Goal: Transaction & Acquisition: Purchase product/service

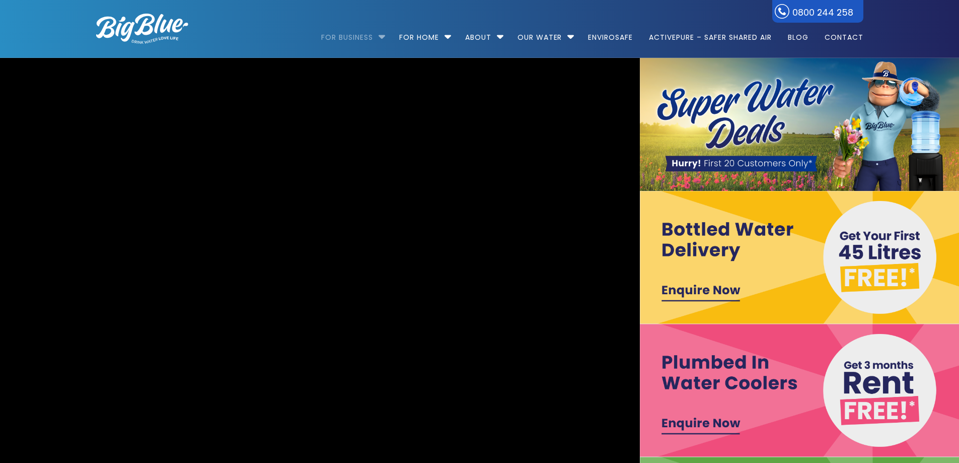
click at [373, 36] on link "For Business" at bounding box center [350, 32] width 59 height 65
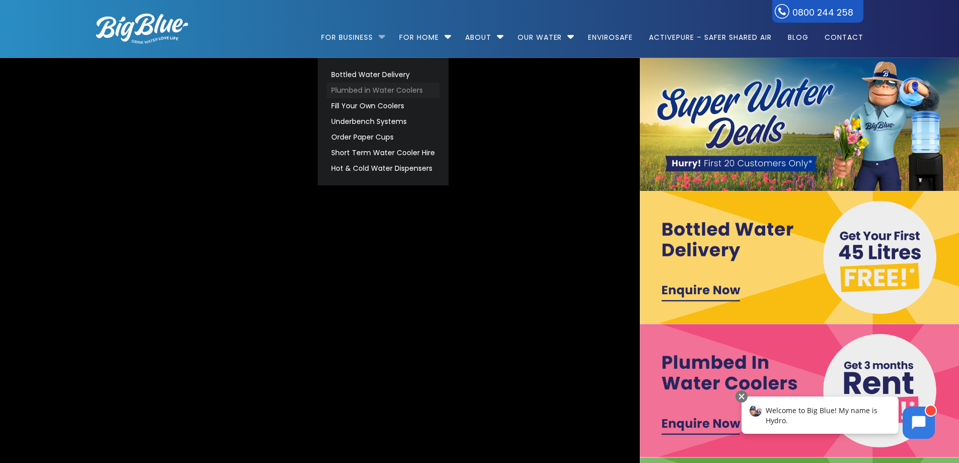
click at [363, 87] on link "Plumbed in Water Coolers" at bounding box center [383, 91] width 113 height 16
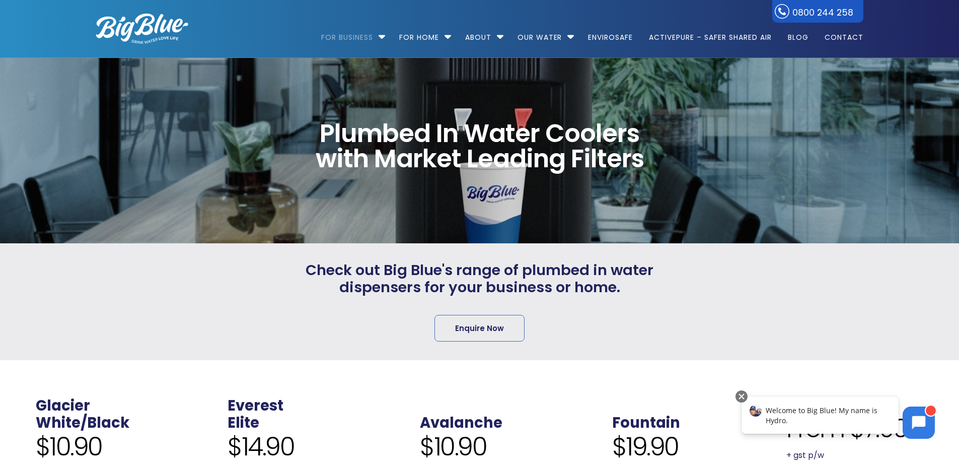
click at [730, 265] on div at bounding box center [765, 301] width 196 height 81
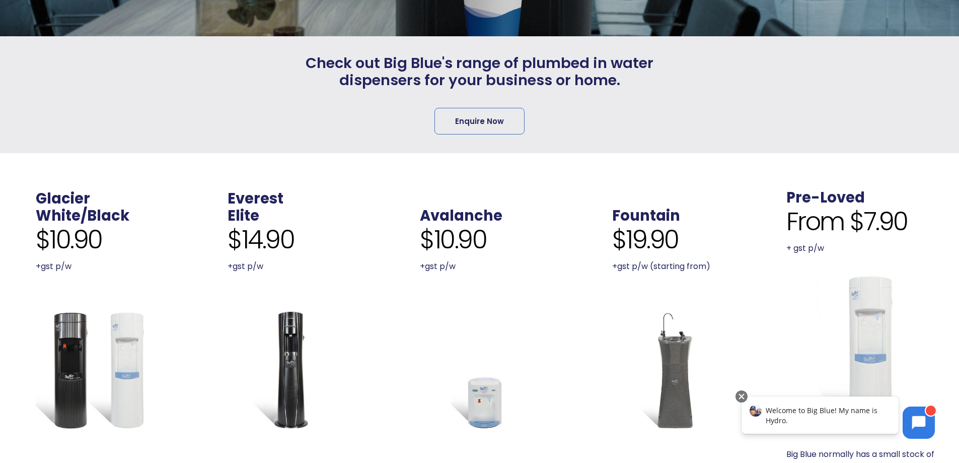
scroll to position [352, 0]
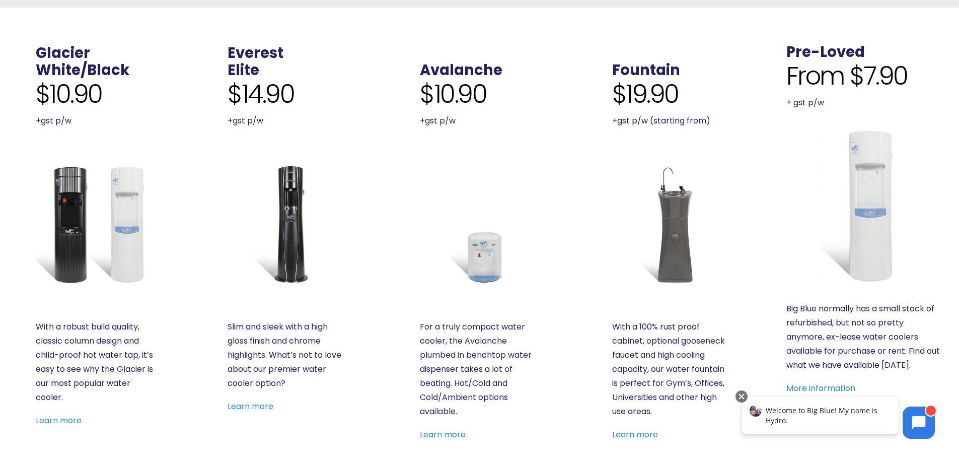
click at [557, 47] on div ". Avalanche $10.90 +gst p/w For a truly compact water cooler, the Avalanche plu…" at bounding box center [480, 243] width 192 height 470
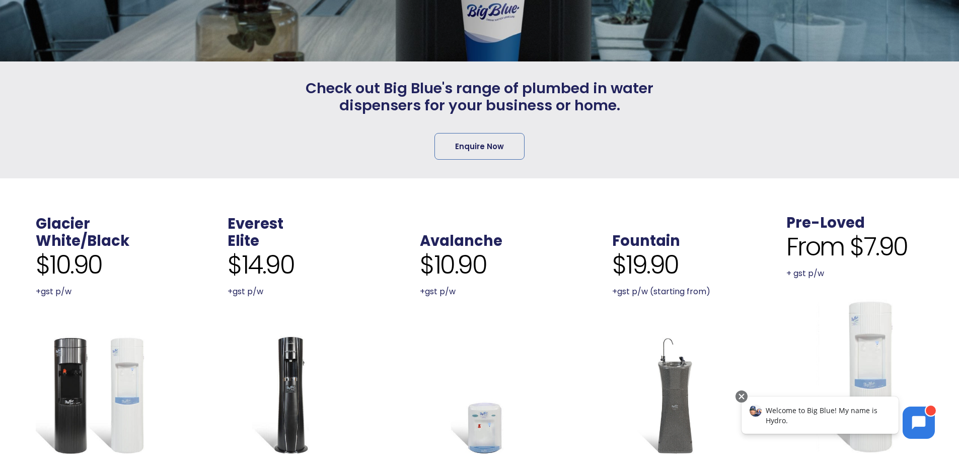
scroll to position [252, 0]
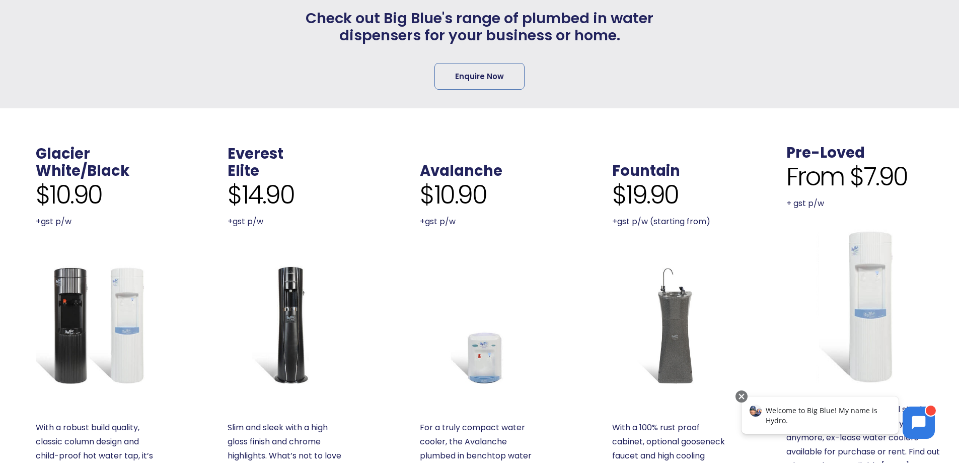
click at [921, 162] on div "From $7.90 + gst p/w" at bounding box center [864, 186] width 156 height 49
